Goal: Find specific page/section: Find specific page/section

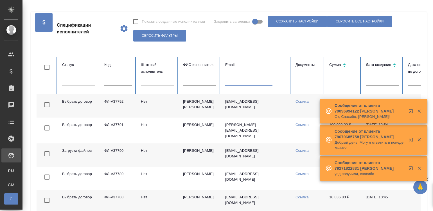
click at [244, 82] on input "text" at bounding box center [248, 82] width 47 height 8
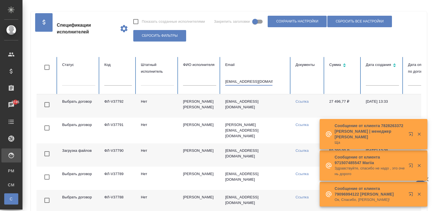
scroll to position [0, 1]
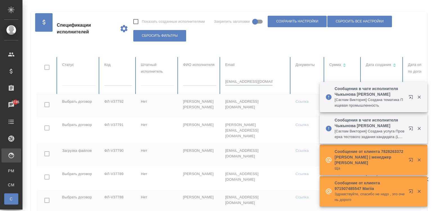
type input "[EMAIL_ADDRESS][DOMAIN_NAME]"
checkbox input "true"
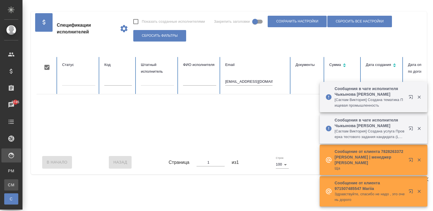
click at [16, 180] on link "CM Для CM/VM" at bounding box center [11, 184] width 14 height 11
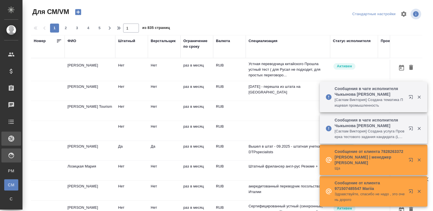
click at [262, 62] on p "Устная переводчица китайского Прошла устный тест ( для Русал не подходит, для п…" at bounding box center [287, 69] width 79 height 17
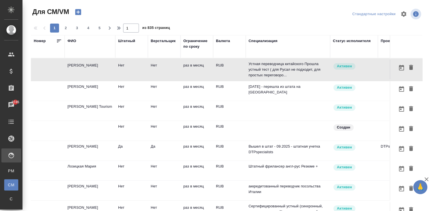
click at [232, 67] on td "RUB" at bounding box center [229, 70] width 33 height 20
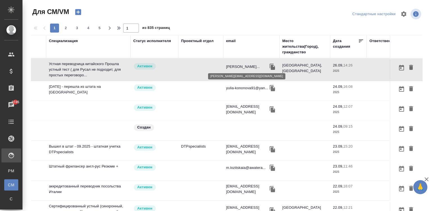
scroll to position [0, 220]
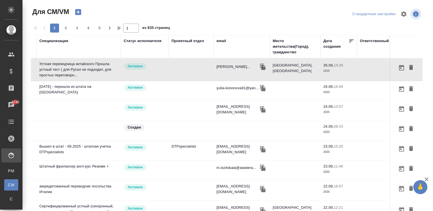
click at [216, 40] on div "email" at bounding box center [221, 41] width 10 height 6
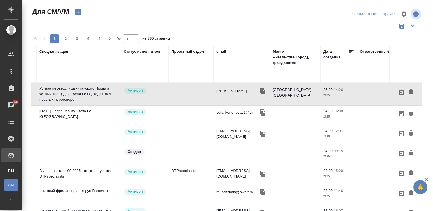
click at [222, 69] on input "text" at bounding box center [241, 72] width 51 height 7
paste input "[EMAIL_ADDRESS][DOMAIN_NAME]"
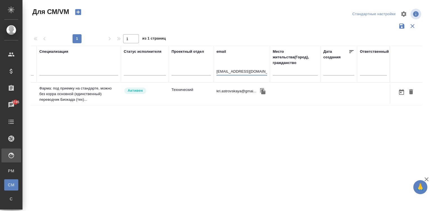
scroll to position [0, 214]
type input "[EMAIL_ADDRESS][DOMAIN_NAME]"
click at [138, 93] on span "Активен" at bounding box center [135, 91] width 22 height 6
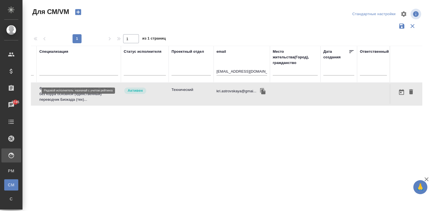
click at [138, 93] on span "Активен" at bounding box center [135, 91] width 22 height 6
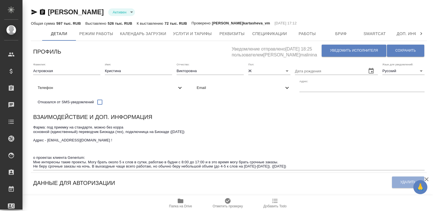
click at [191, 124] on div "Взаимодействие и доп. информация" at bounding box center [228, 118] width 391 height 11
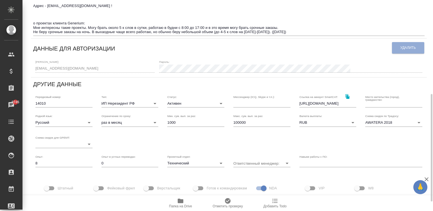
scroll to position [169, 0]
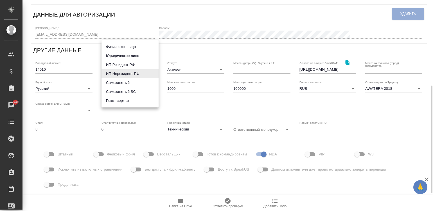
click at [125, 71] on body "🙏 .cls-1 fill:#fff; AWATERA Малинина Мария m.malinina Клиенты Спецификации Зака…" at bounding box center [216, 105] width 433 height 211
click at [126, 74] on li "ИП Нерезидент РФ" at bounding box center [129, 73] width 57 height 9
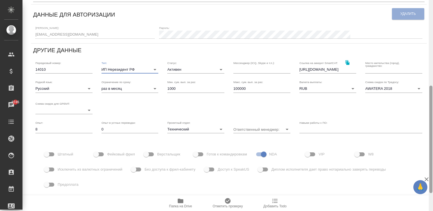
scroll to position [0, 0]
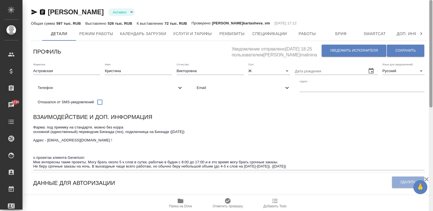
click at [430, 10] on div at bounding box center [430, 106] width 4 height 212
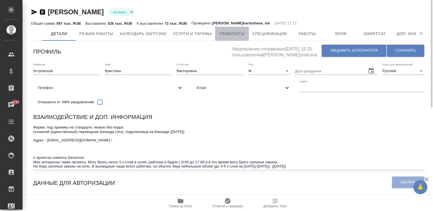
click at [216, 35] on button "Реквизиты" at bounding box center [232, 34] width 34 height 14
select select "10"
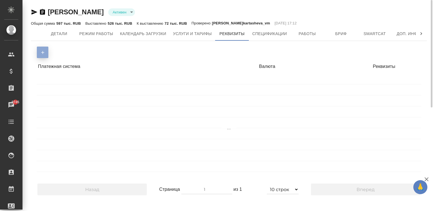
click at [42, 50] on icon "button" at bounding box center [42, 52] width 5 height 5
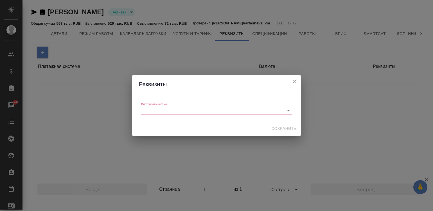
click at [178, 113] on div "​" at bounding box center [216, 111] width 151 height 8
click at [169, 108] on div "​" at bounding box center [216, 111] width 151 height 8
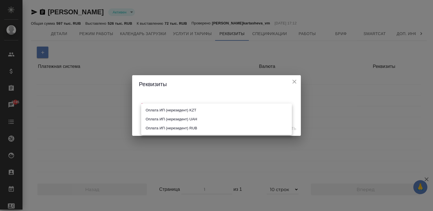
click at [177, 110] on body "🙏 .cls-1 fill:#fff; AWATERA Малинина Мария m.malinina Клиенты Спецификации Зака…" at bounding box center [216, 105] width 433 height 211
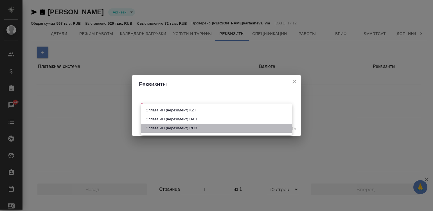
click at [169, 126] on li "Оплата ИП (нерезидент) RUB" at bounding box center [216, 128] width 151 height 9
type input "5db83388b6c26c2559052fc2"
